Goal: Task Accomplishment & Management: Manage account settings

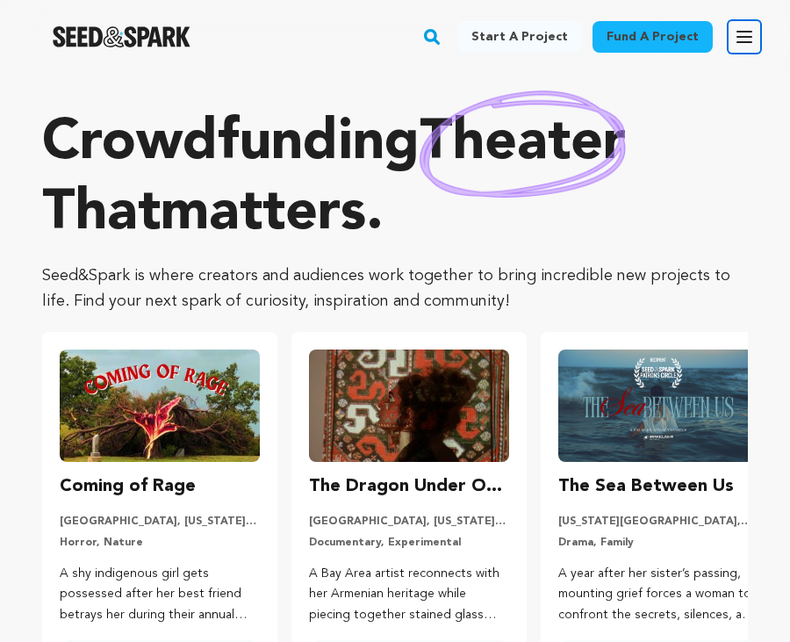
click at [751, 32] on icon "button" at bounding box center [744, 37] width 14 height 11
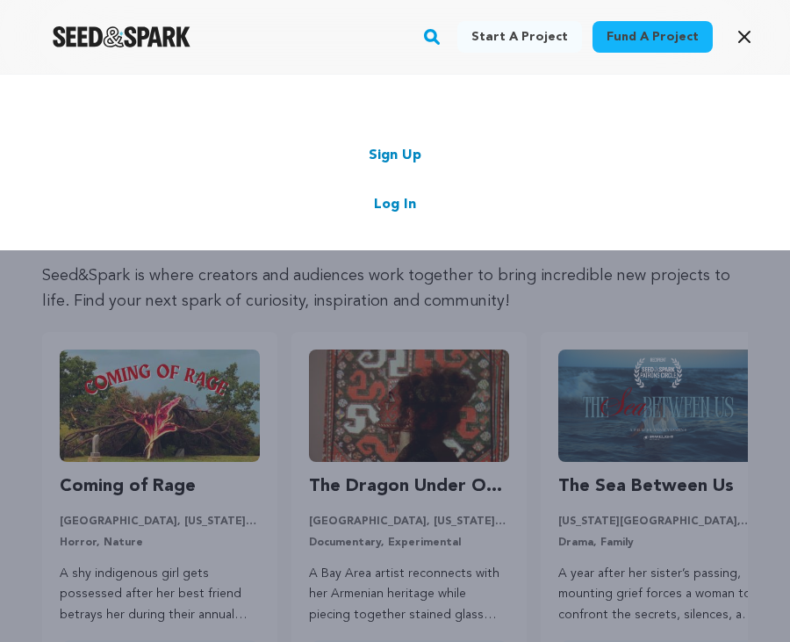
click at [407, 196] on link "Log In" at bounding box center [395, 204] width 42 height 21
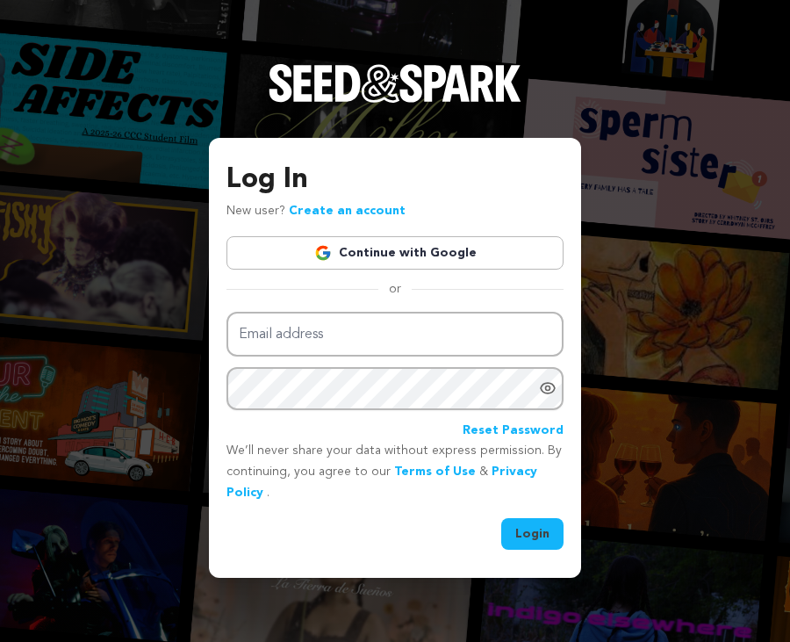
click at [407, 255] on link "Continue with Google" at bounding box center [394, 252] width 337 height 33
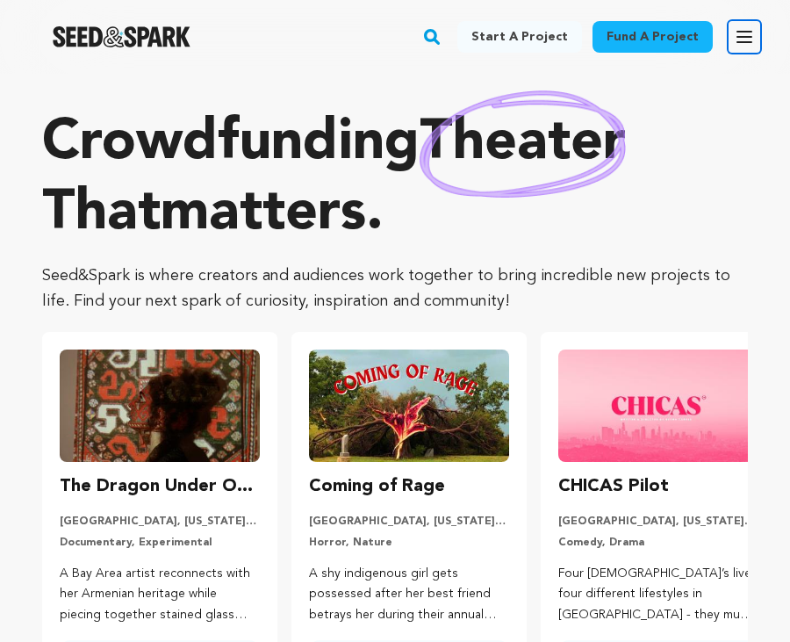
click at [742, 35] on icon "button" at bounding box center [744, 36] width 21 height 21
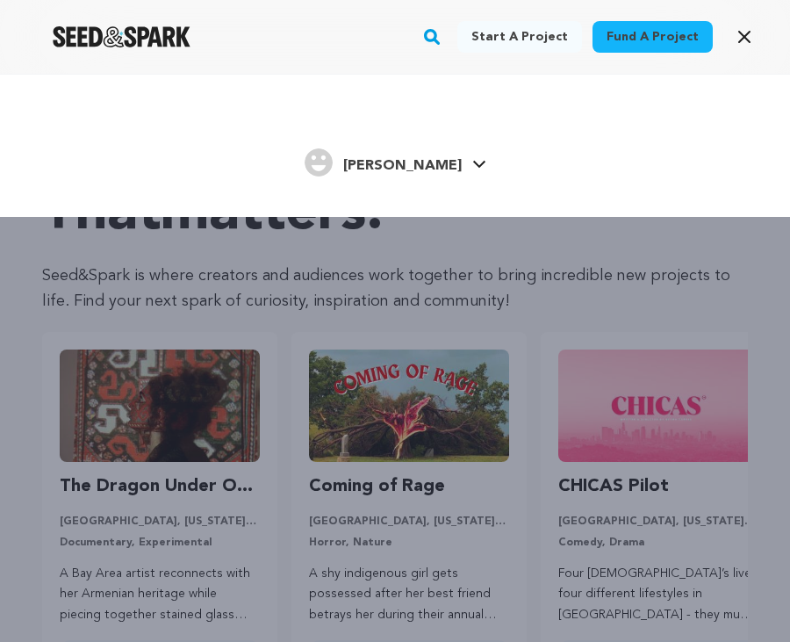
click at [446, 152] on link "Samantha Samantha" at bounding box center [396, 161] width 182 height 32
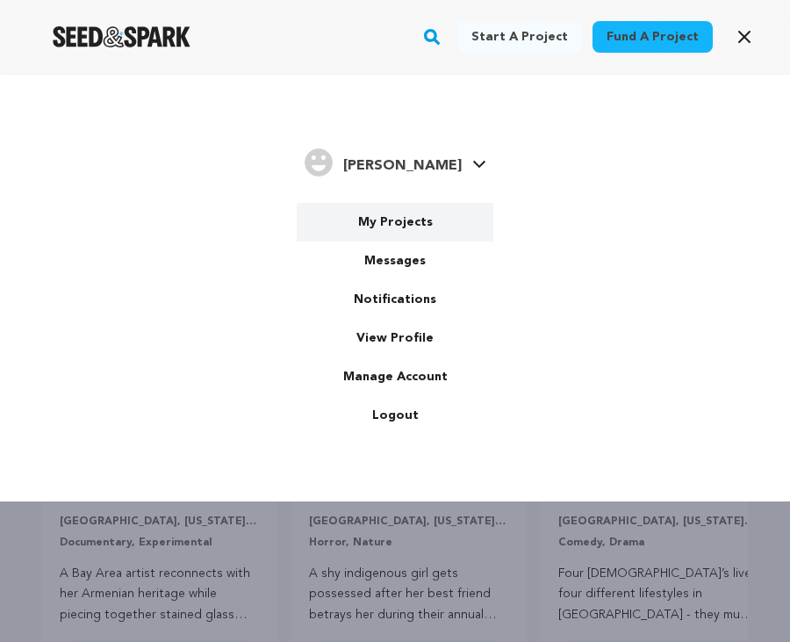
click at [403, 226] on link "My Projects" at bounding box center [395, 222] width 197 height 39
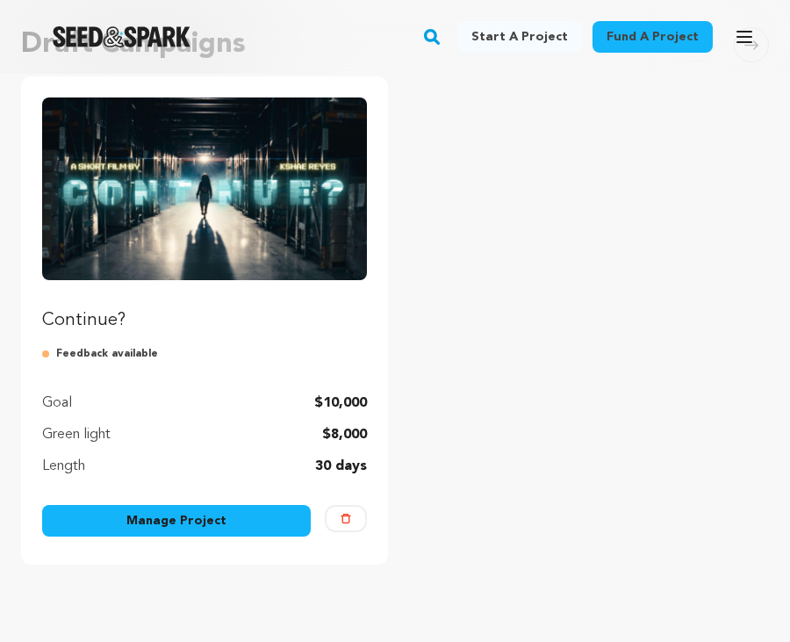
scroll to position [306, 0]
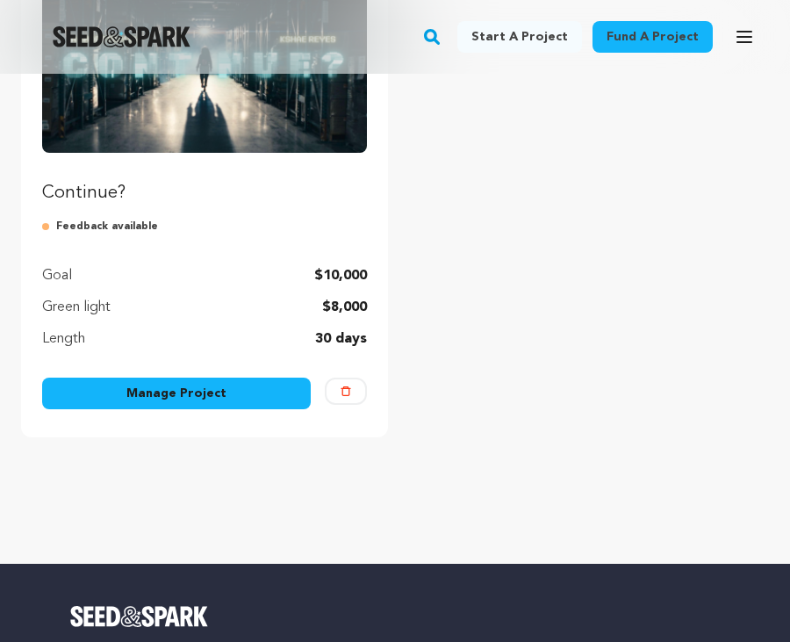
click at [248, 386] on link "Manage Project" at bounding box center [176, 393] width 269 height 32
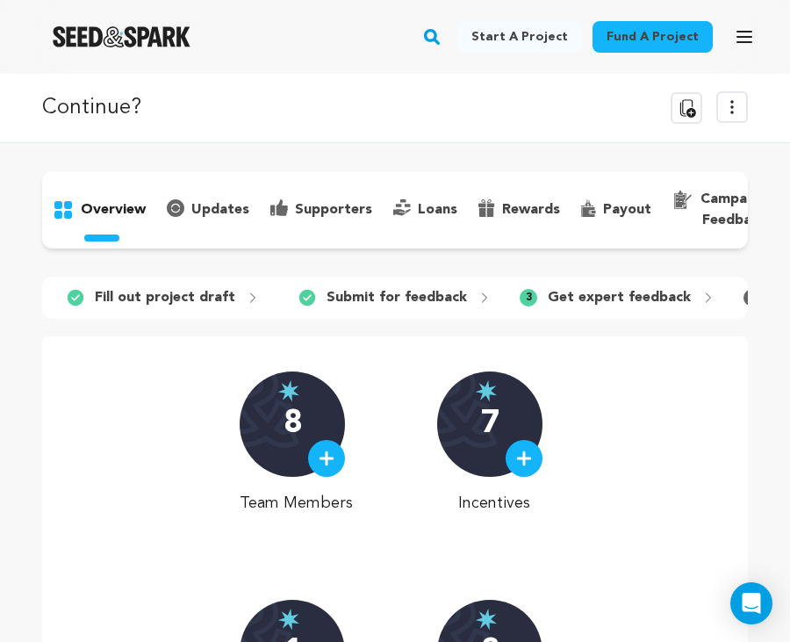
click at [222, 208] on p "updates" at bounding box center [220, 209] width 58 height 21
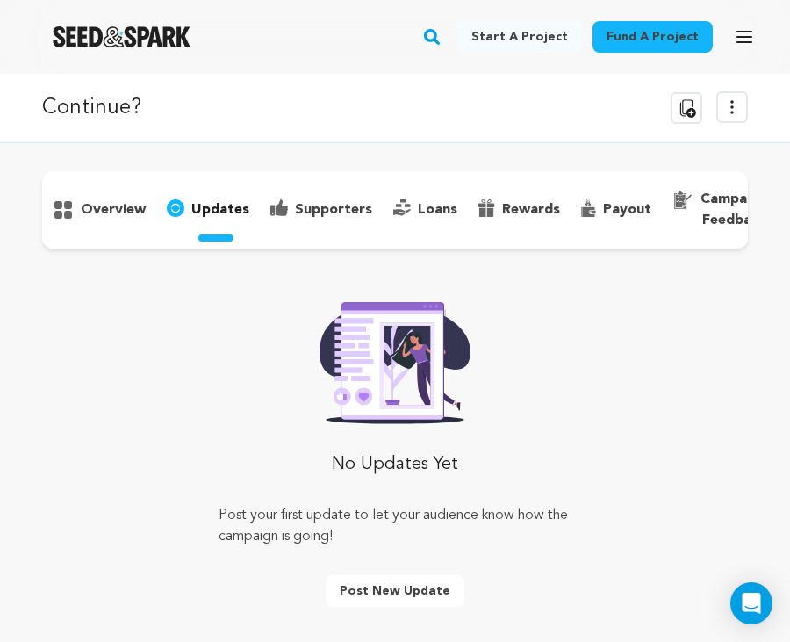
click at [95, 200] on p "overview" at bounding box center [113, 209] width 65 height 21
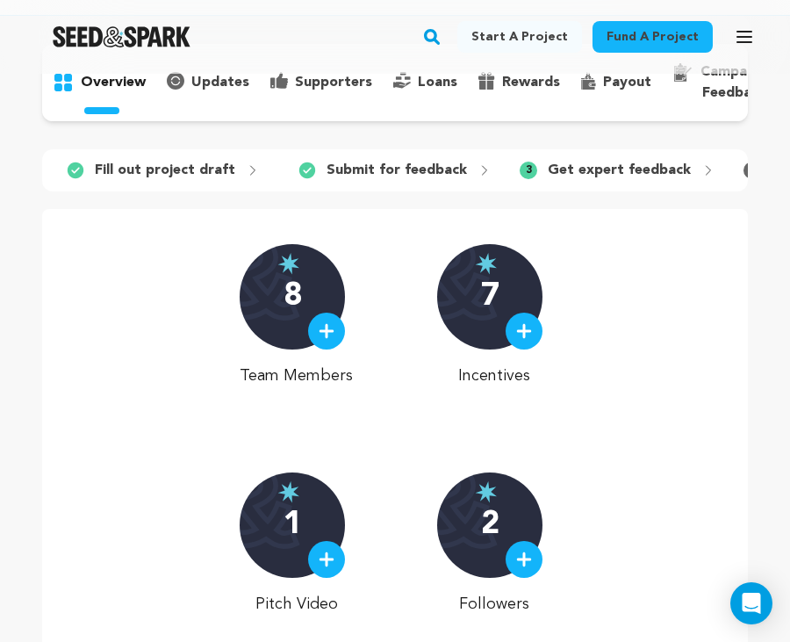
scroll to position [129, 0]
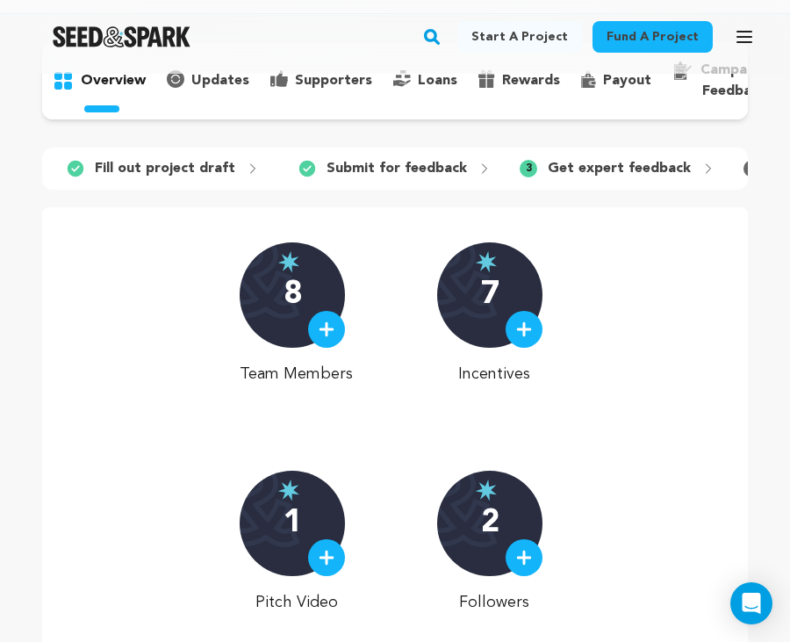
click at [296, 284] on p "8" at bounding box center [293, 294] width 18 height 35
click at [469, 286] on div "7" at bounding box center [489, 294] width 105 height 105
click at [526, 317] on div at bounding box center [524, 329] width 37 height 37
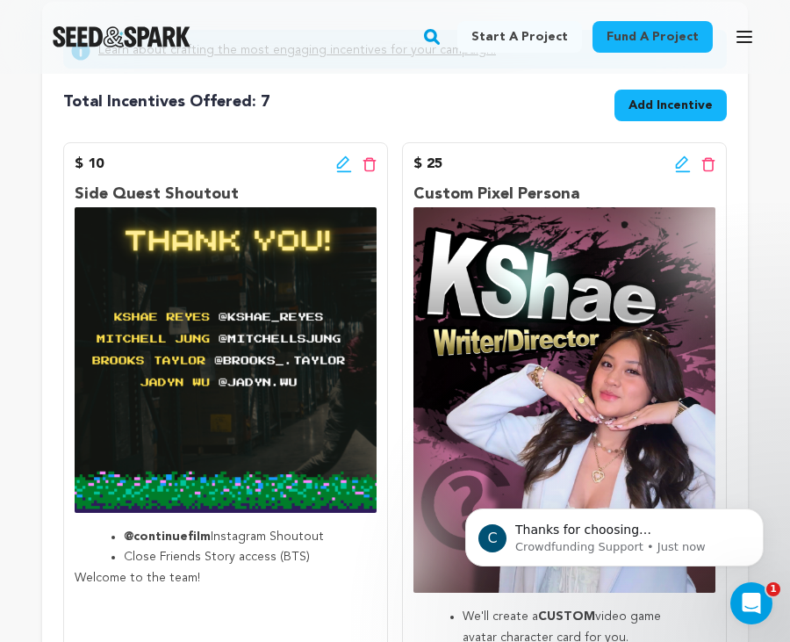
scroll to position [412, 0]
